Goal: Task Accomplishment & Management: Manage account settings

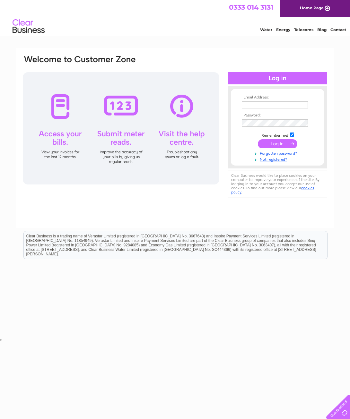
click at [279, 105] on input "text" at bounding box center [275, 104] width 66 height 7
type input "[EMAIL_ADDRESS][DOMAIN_NAME]"
click at [279, 144] on input "submit" at bounding box center [277, 144] width 39 height 9
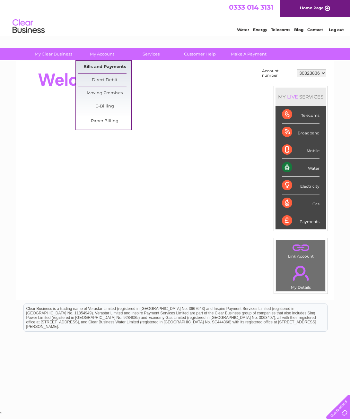
click at [98, 64] on link "Bills and Payments" at bounding box center [104, 67] width 53 height 13
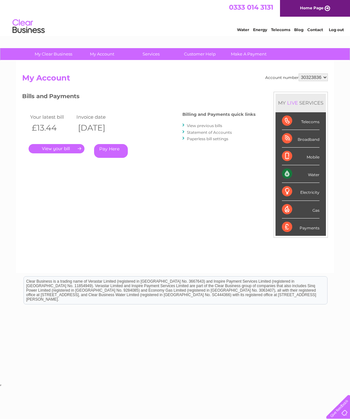
click at [63, 149] on link "." at bounding box center [57, 148] width 56 height 9
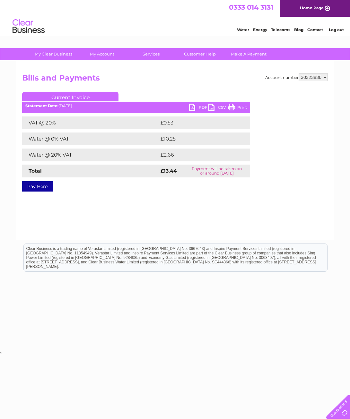
click at [200, 108] on link "PDF" at bounding box center [198, 108] width 19 height 9
click at [335, 27] on link "Log out" at bounding box center [336, 29] width 15 height 5
